Goal: Task Accomplishment & Management: Complete application form

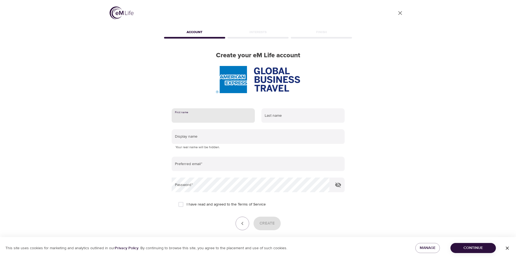
click at [205, 116] on input "text" at bounding box center [213, 115] width 83 height 15
type input "larissa"
type input "[PERSON_NAME]"
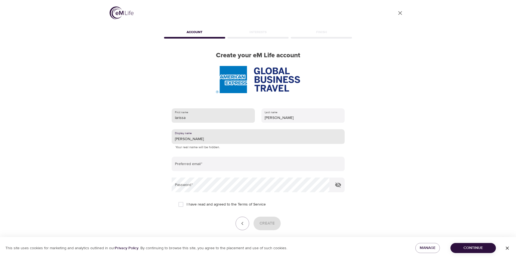
type input "[PERSON_NAME]"
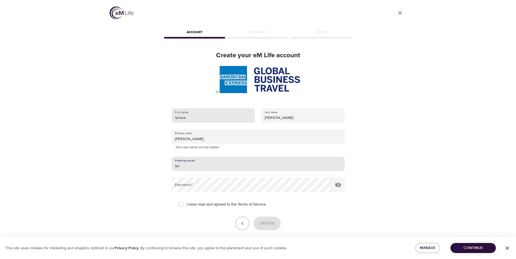
type input "[EMAIL_ADDRESS][DOMAIN_NAME]"
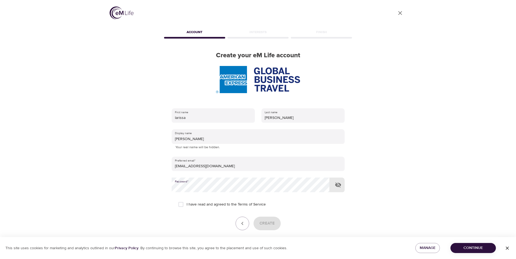
click at [181, 208] on input "I have read and agreed to the Terms of Service" at bounding box center [180, 204] width 11 height 11
checkbox input "true"
click at [263, 221] on span "Create" at bounding box center [266, 223] width 15 height 7
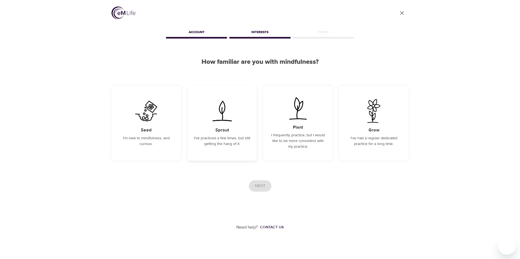
click at [218, 148] on div "Sprout I've practiced a few times, but still getting the hang of it." at bounding box center [221, 123] width 69 height 75
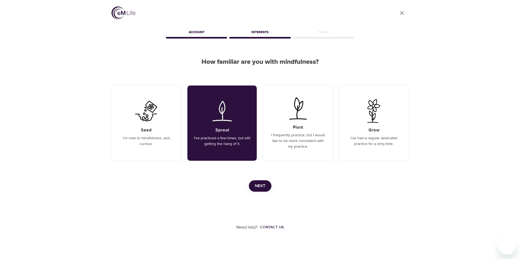
click at [261, 183] on span "Next" at bounding box center [260, 186] width 11 height 7
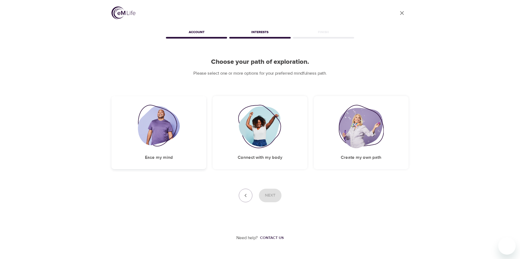
click at [170, 154] on div "Ease my mind" at bounding box center [158, 132] width 95 height 73
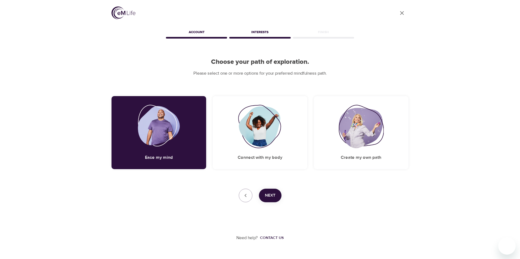
click at [269, 194] on span "Next" at bounding box center [270, 195] width 11 height 7
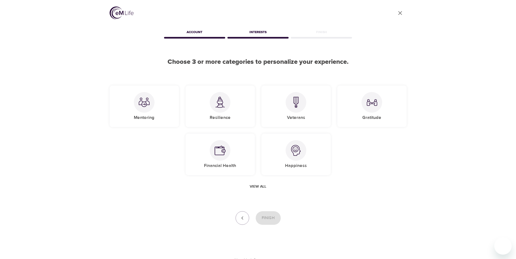
click at [257, 183] on span "View all" at bounding box center [258, 186] width 17 height 7
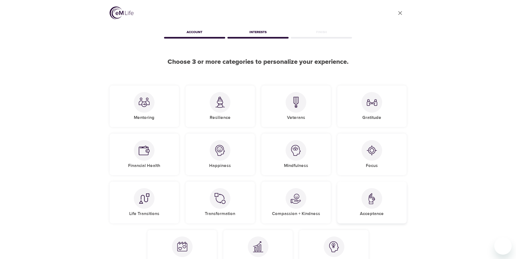
scroll to position [27, 0]
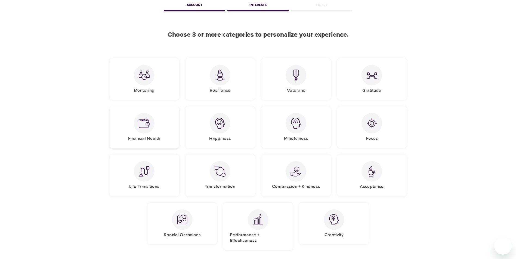
click at [140, 135] on div "Financial Health" at bounding box center [144, 128] width 69 height 42
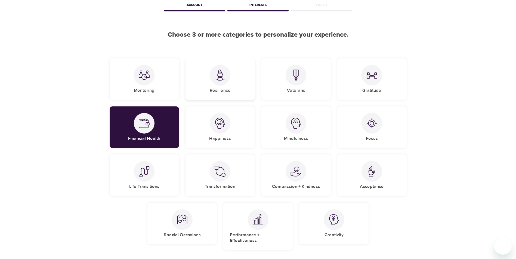
click at [235, 89] on div "Resilience" at bounding box center [219, 79] width 69 height 42
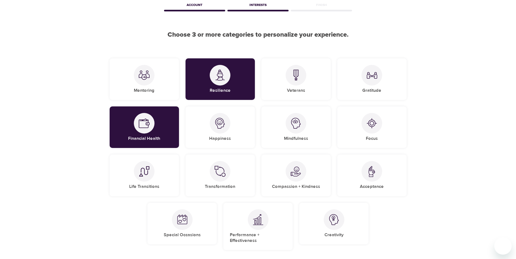
scroll to position [54, 0]
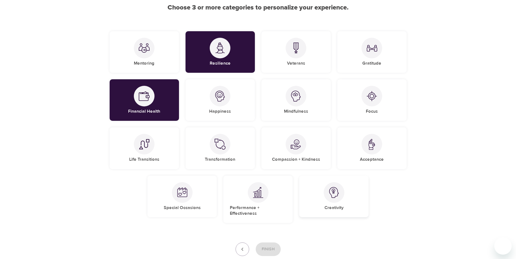
click at [360, 195] on div "Creativity" at bounding box center [333, 197] width 69 height 42
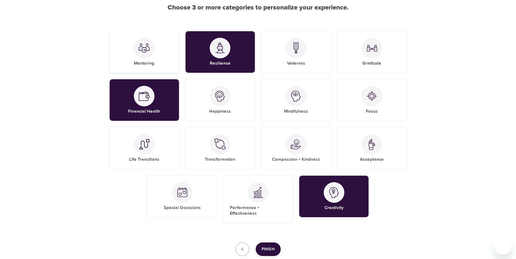
click at [126, 62] on div "Mentoring" at bounding box center [144, 52] width 69 height 42
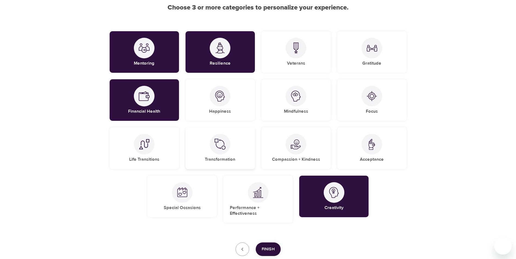
click at [216, 160] on h5 "Transformation" at bounding box center [220, 160] width 30 height 6
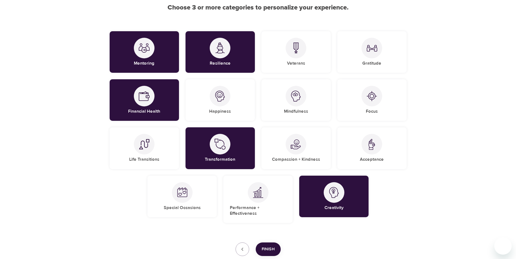
click at [265, 236] on div "User Profile Account Interests Finish Choose 3 or more categories to personaliz…" at bounding box center [258, 121] width 310 height 350
click at [265, 246] on span "Finish" at bounding box center [268, 249] width 13 height 7
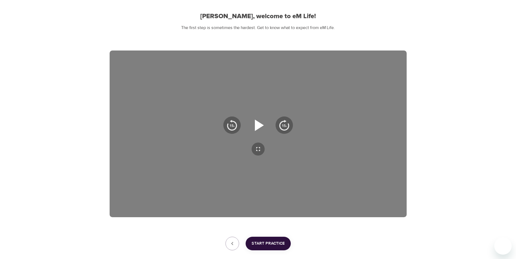
click at [249, 133] on icon "button" at bounding box center [258, 126] width 20 height 20
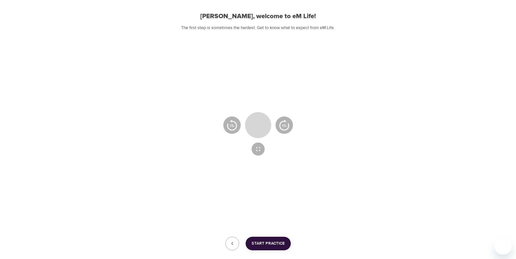
drag, startPoint x: 257, startPoint y: 125, endPoint x: 259, endPoint y: 127, distance: 3.1
click at [257, 126] on icon "button" at bounding box center [258, 126] width 20 height 20
